Goal: Transaction & Acquisition: Purchase product/service

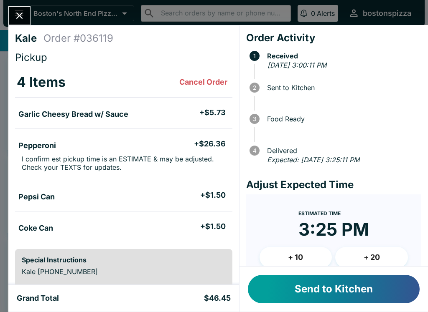
click at [385, 256] on button "+ 20" at bounding box center [371, 257] width 73 height 21
click at [352, 295] on button "Send to Kitchen" at bounding box center [334, 289] width 172 height 28
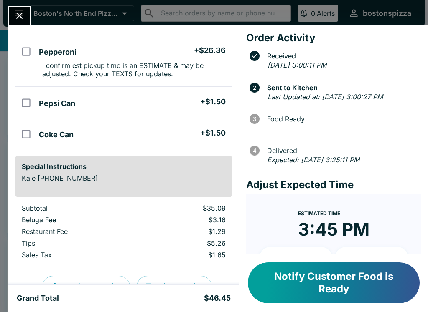
scroll to position [94, 0]
click at [403, 134] on div at bounding box center [342, 128] width 150 height 11
click at [17, 18] on icon "Close" at bounding box center [19, 16] width 7 height 7
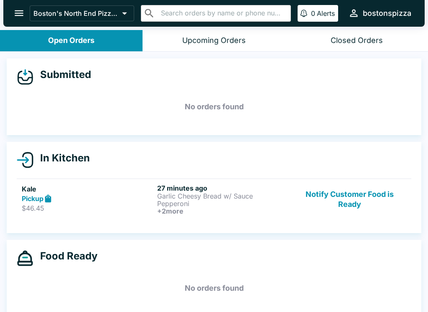
click at [53, 211] on p "$46.45" at bounding box center [88, 208] width 132 height 8
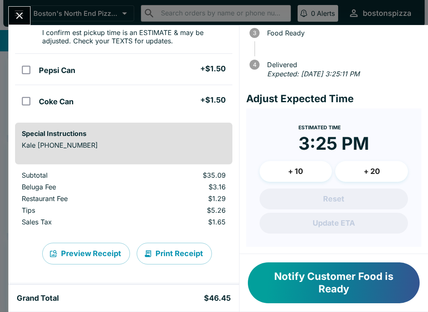
scroll to position [127, 0]
click at [17, 16] on icon "Close" at bounding box center [19, 15] width 11 height 11
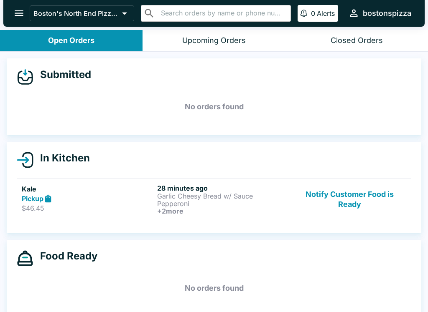
click at [209, 188] on h6 "28 minutes ago" at bounding box center [223, 188] width 132 height 8
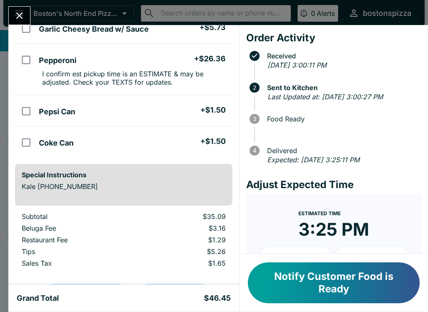
scroll to position [87, 0]
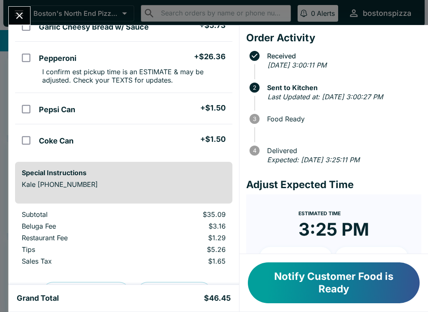
click at [18, 9] on button "Close" at bounding box center [19, 16] width 21 height 18
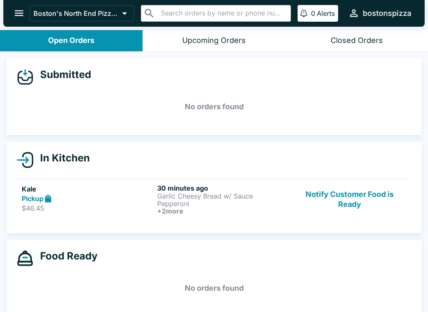
click at [90, 201] on div "Pickup" at bounding box center [88, 199] width 132 height 10
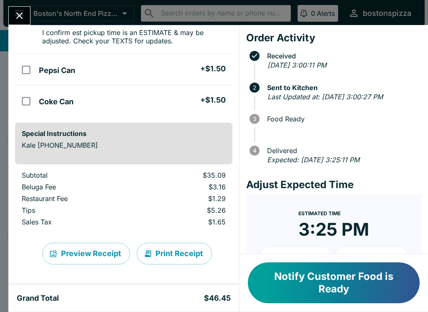
scroll to position [127, 0]
click at [15, 7] on button "Close" at bounding box center [19, 16] width 21 height 18
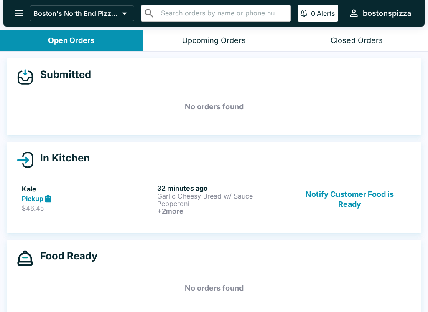
click at [193, 200] on p "Garlic Cheesy Bread w/ Sauce" at bounding box center [223, 197] width 132 height 8
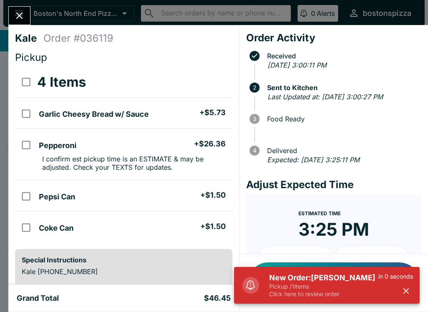
click at [298, 289] on p "Pickup / 1 items" at bounding box center [323, 287] width 109 height 8
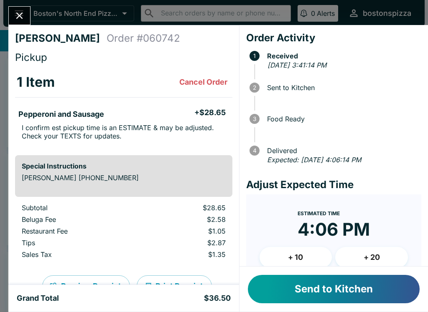
click at [376, 256] on button "+ 20" at bounding box center [371, 257] width 73 height 21
click at [372, 292] on button "Send to Kitchen" at bounding box center [334, 289] width 172 height 28
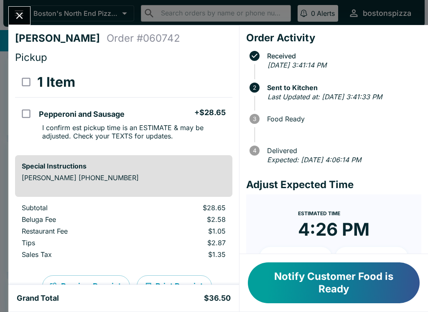
scroll to position [8, 0]
